Goal: Task Accomplishment & Management: Use online tool/utility

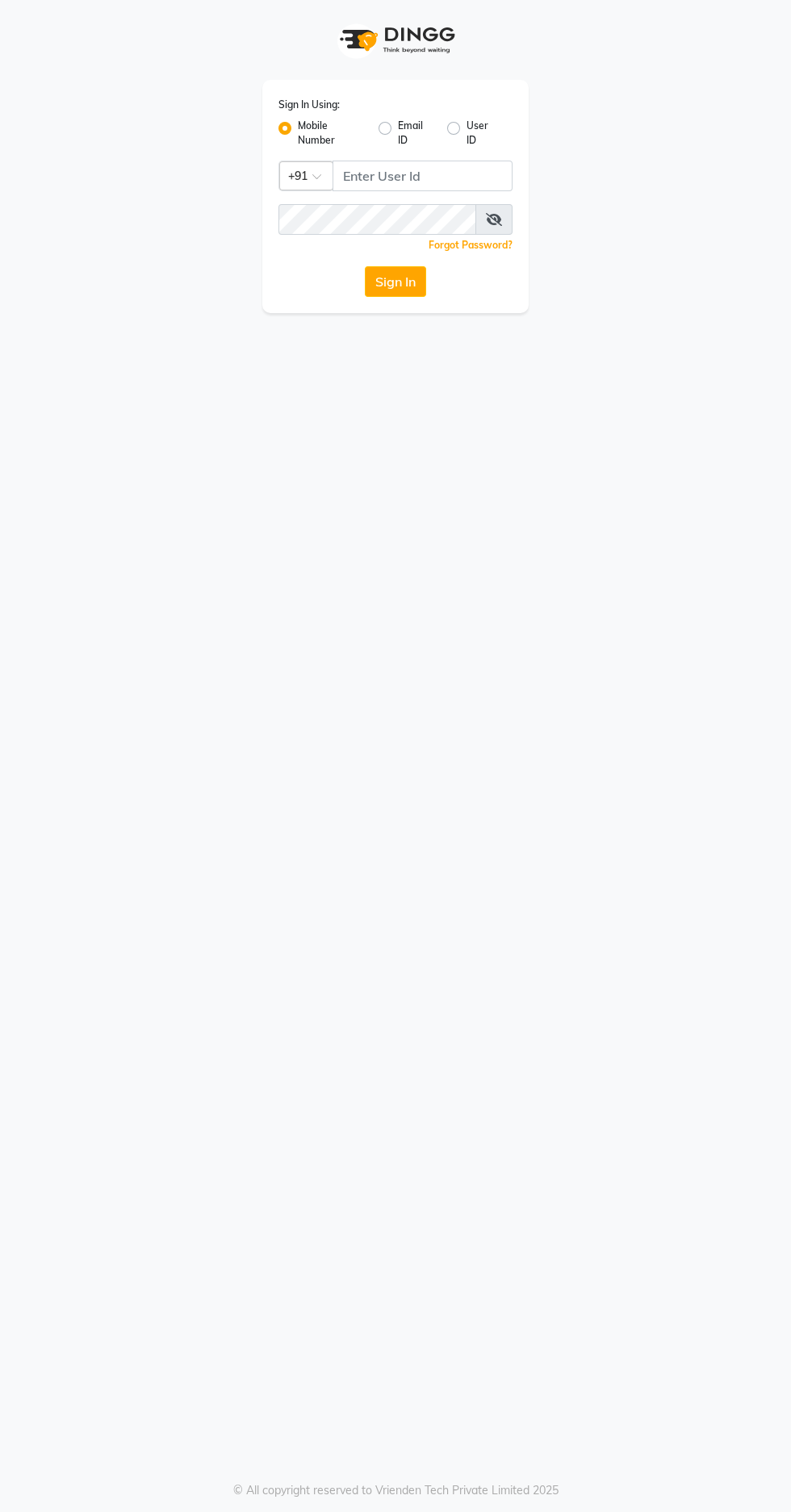
click at [377, 297] on button "Sign In" at bounding box center [395, 282] width 61 height 31
click at [381, 287] on button "Sign In" at bounding box center [395, 282] width 61 height 31
click at [345, 170] on input "Username" at bounding box center [422, 176] width 180 height 31
type input "9966345948"
click at [364, 266] on button "Sign In" at bounding box center [395, 282] width 61 height 31
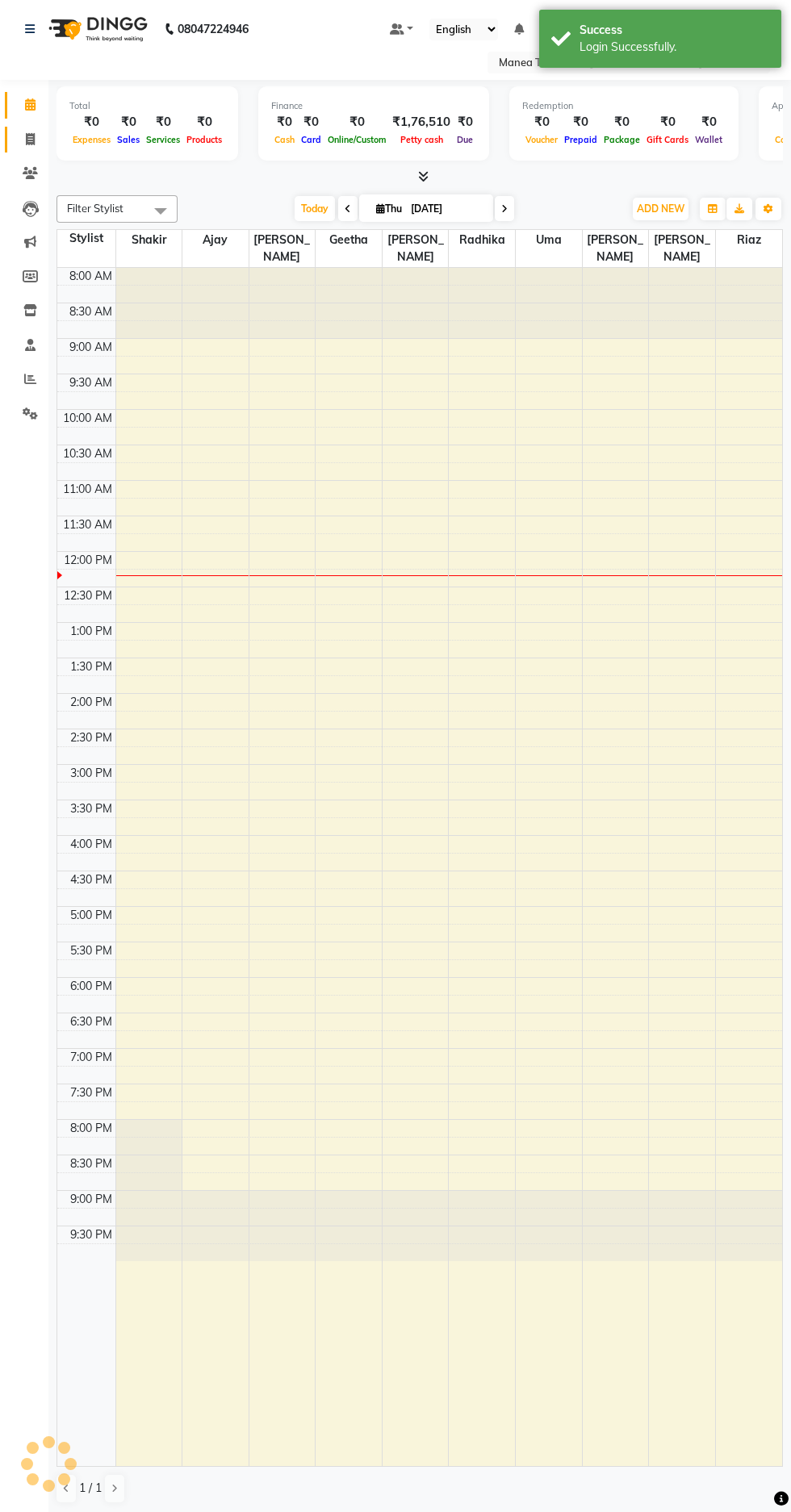
click at [9, 144] on link "Invoice" at bounding box center [24, 140] width 39 height 27
select select "service"
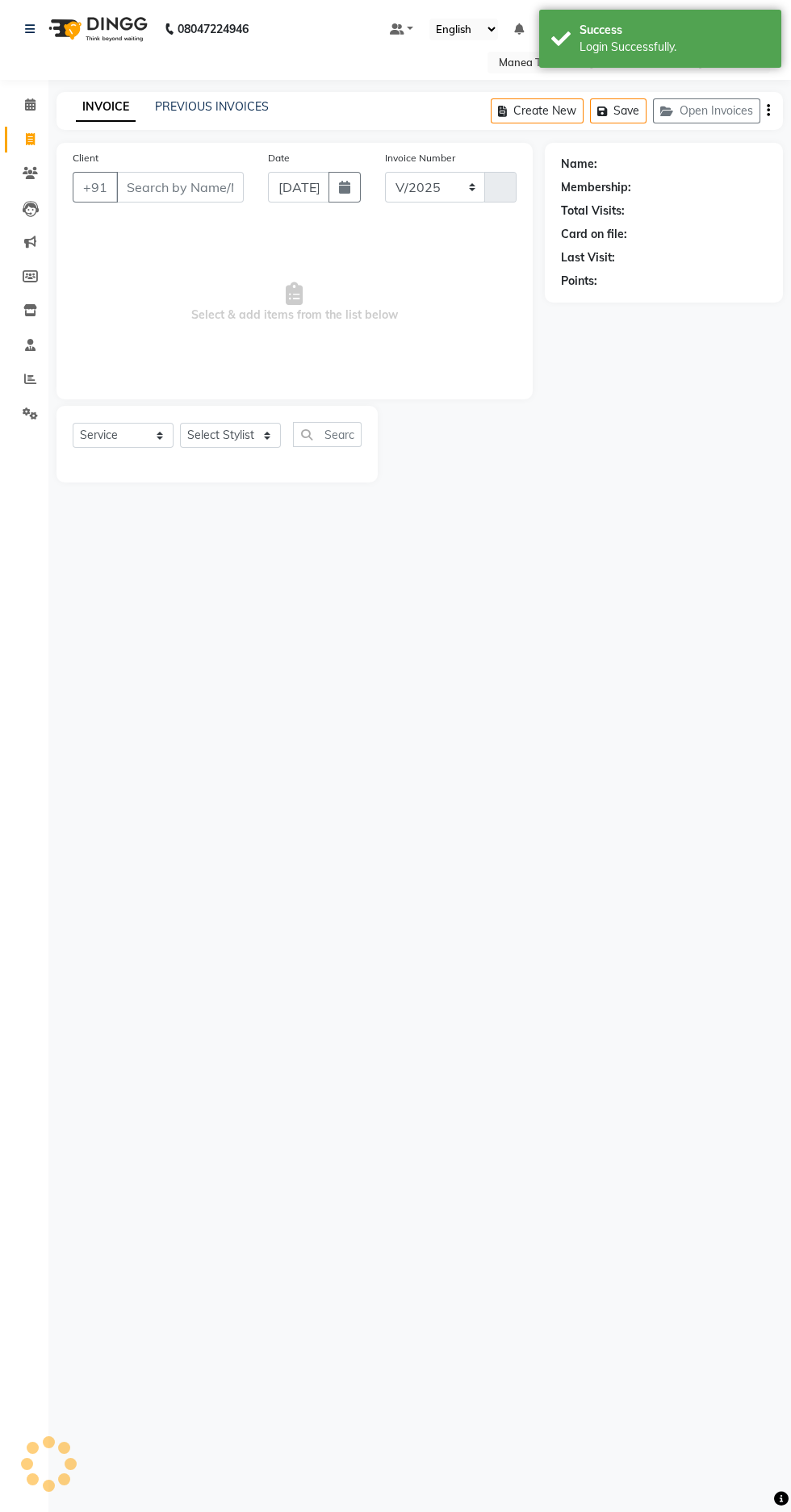
select select "7820"
type input "1640"
click at [190, 109] on link "PREVIOUS INVOICES" at bounding box center [212, 106] width 114 height 15
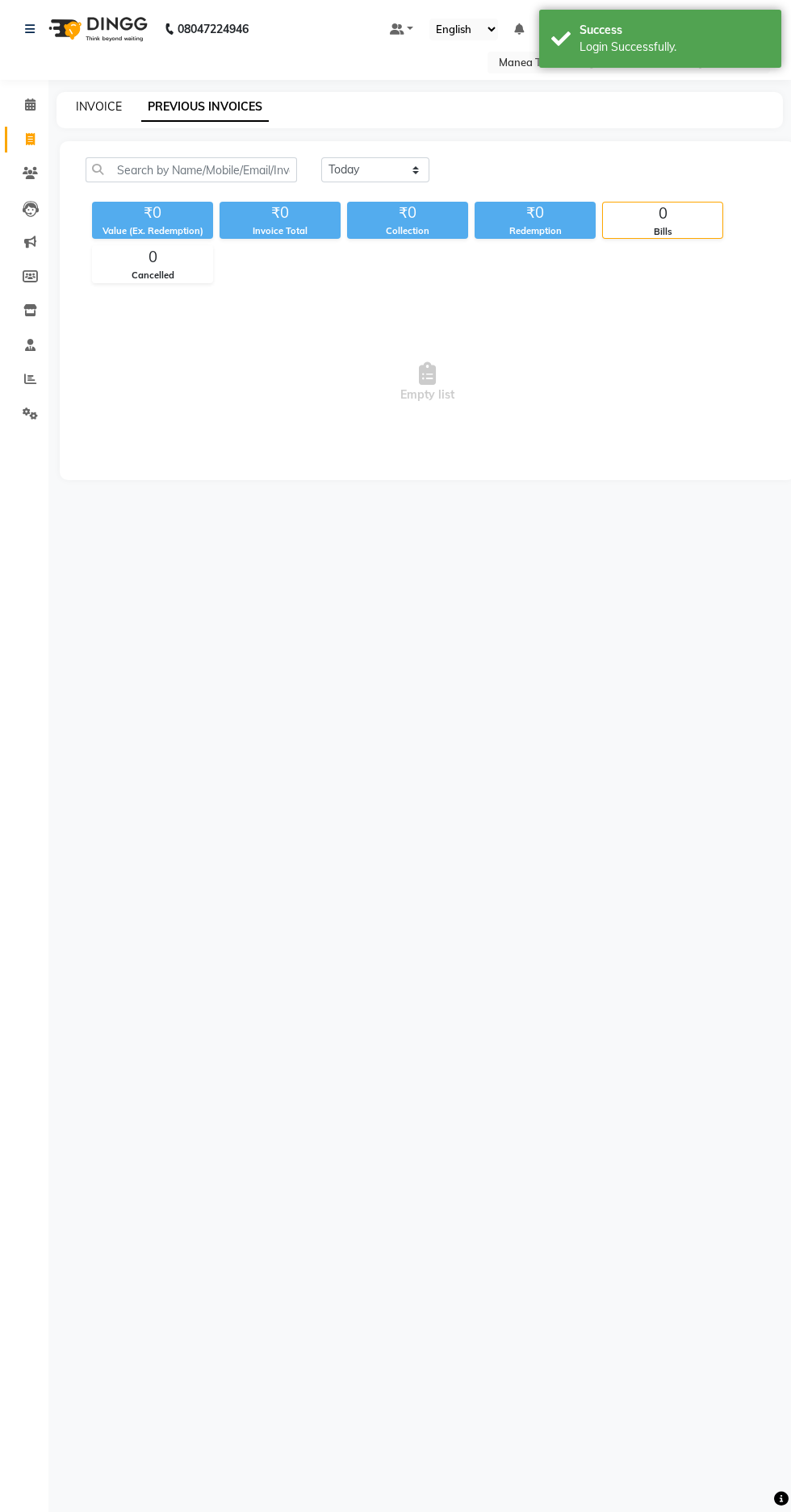
click at [96, 108] on link "INVOICE" at bounding box center [98, 106] width 46 height 15
select select "7820"
select select "service"
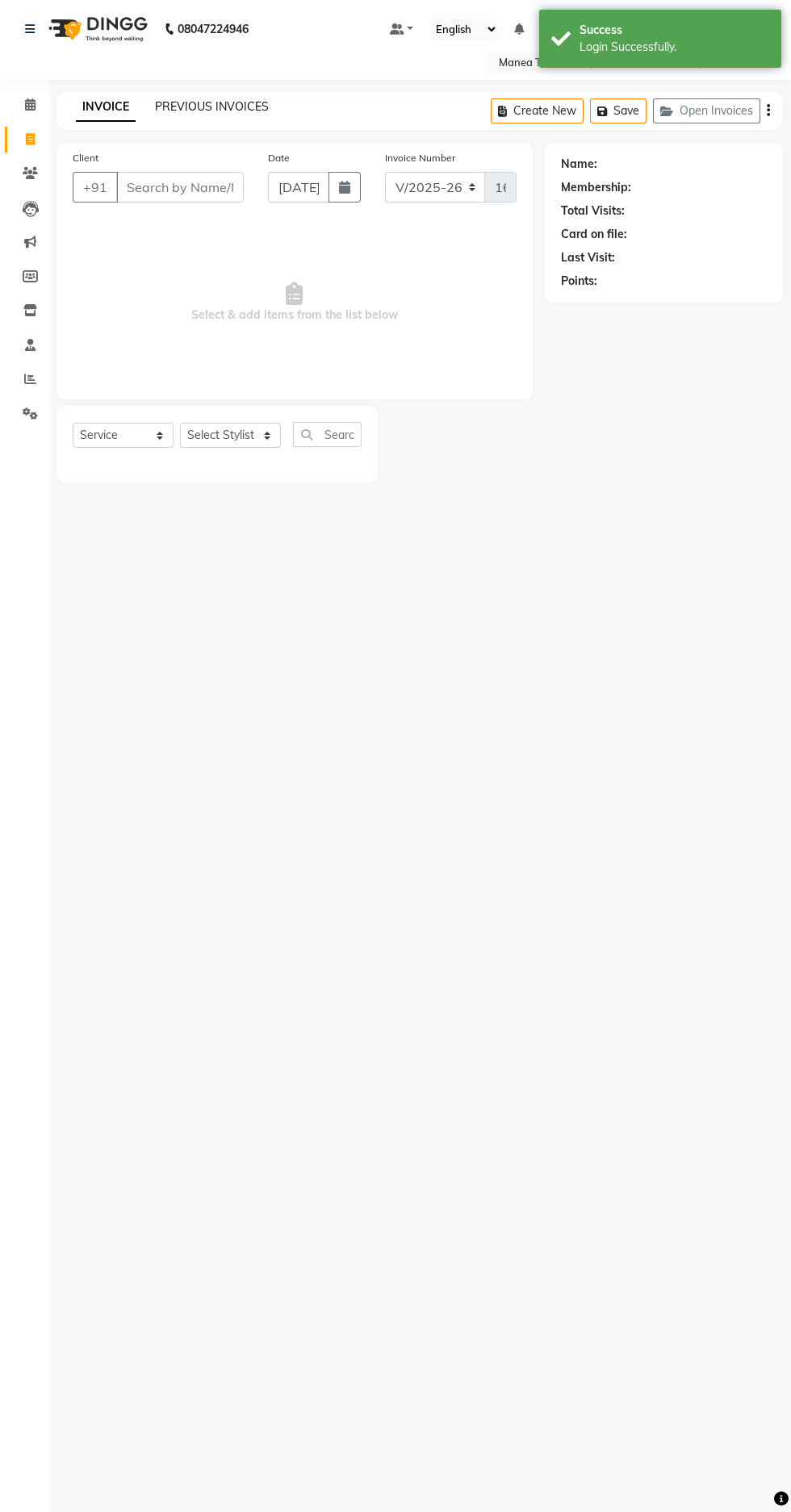
click at [211, 103] on link "PREVIOUS INVOICES" at bounding box center [212, 106] width 114 height 15
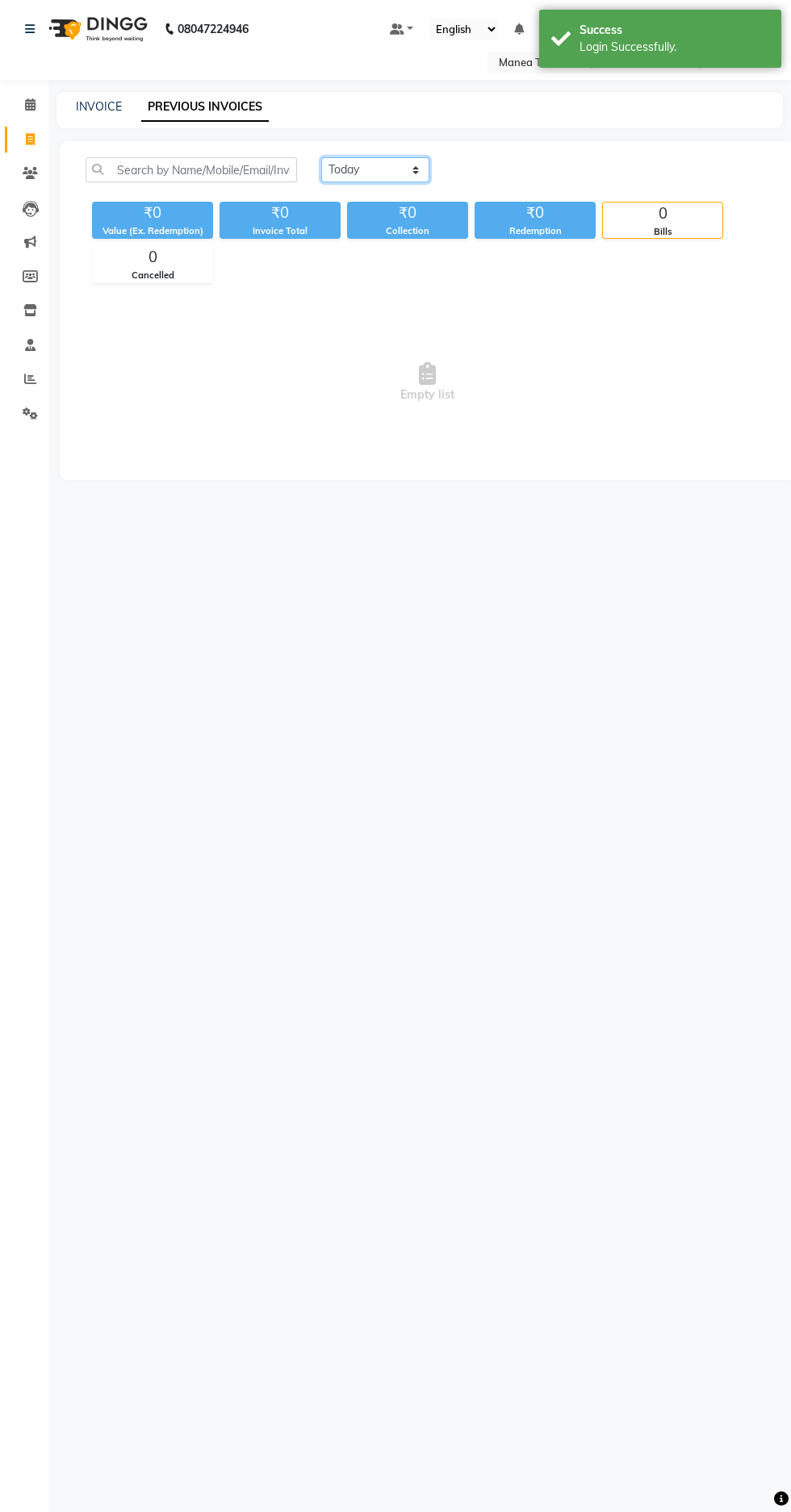
click at [348, 166] on select "[DATE] [DATE] Custom Range" at bounding box center [375, 170] width 108 height 25
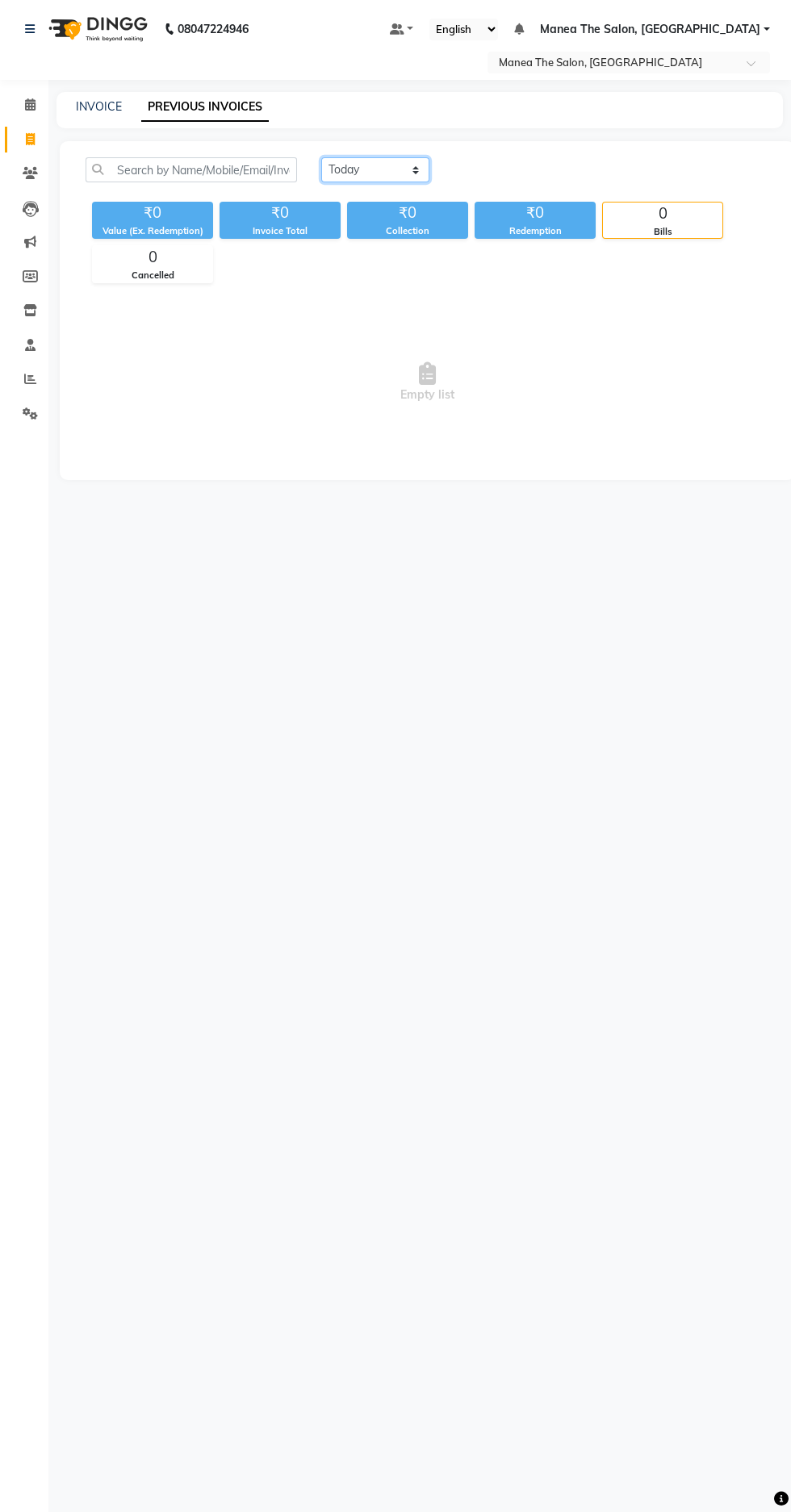
select select "[DATE]"
click at [321, 158] on select "[DATE] [DATE] Custom Range" at bounding box center [375, 170] width 108 height 25
select select "en"
click at [121, 175] on input "text" at bounding box center [190, 170] width 211 height 25
